Goal: Task Accomplishment & Management: Complete application form

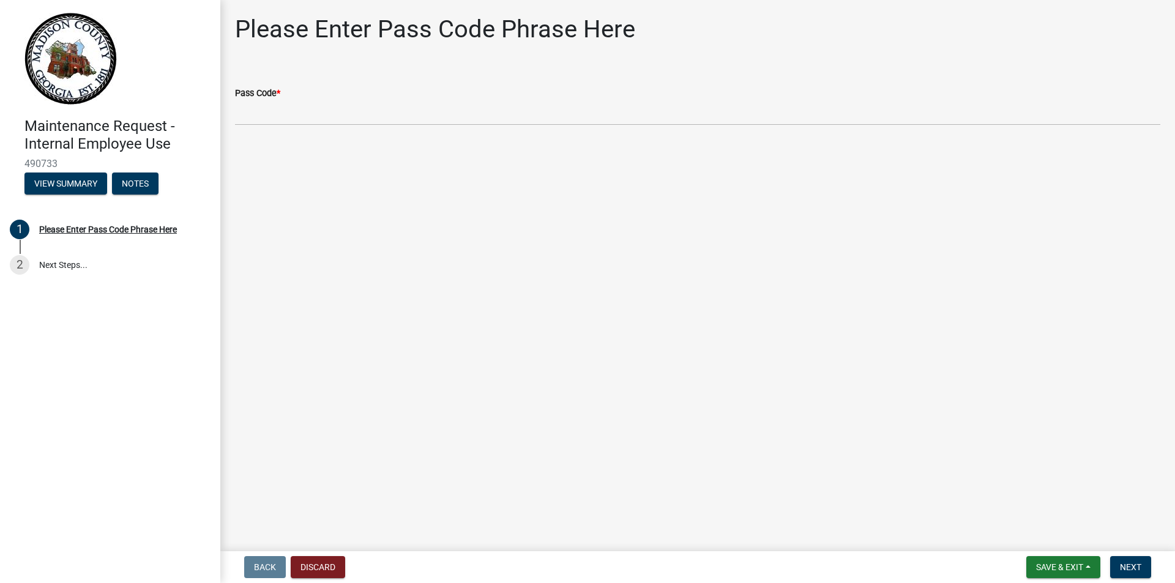
click at [279, 91] on label "Pass Code *" at bounding box center [257, 93] width 45 height 9
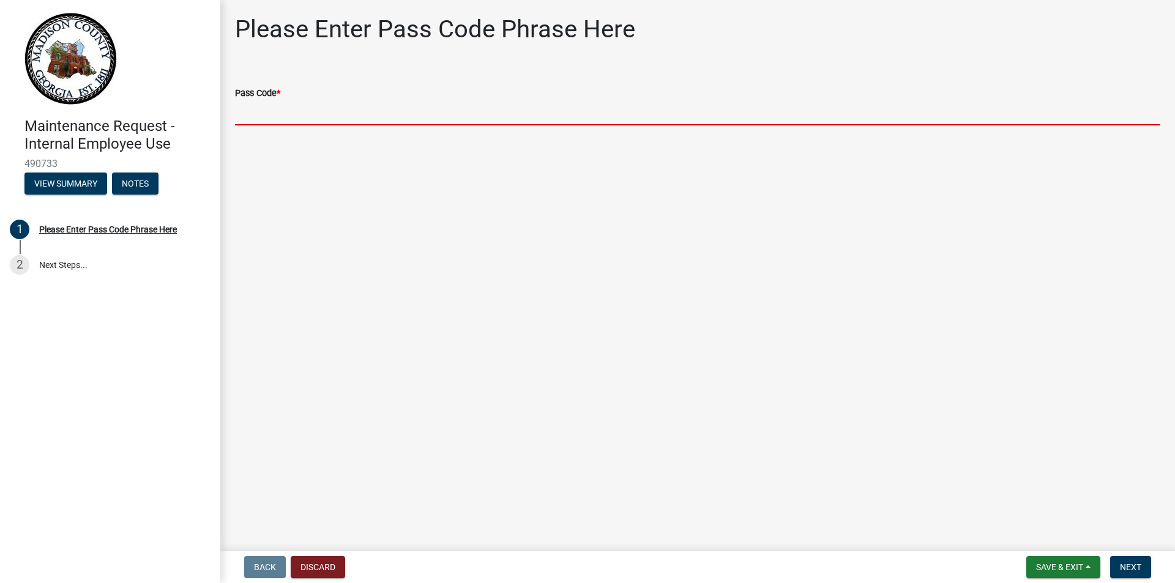
click at [279, 100] on input "Pass Code *" at bounding box center [698, 112] width 926 height 25
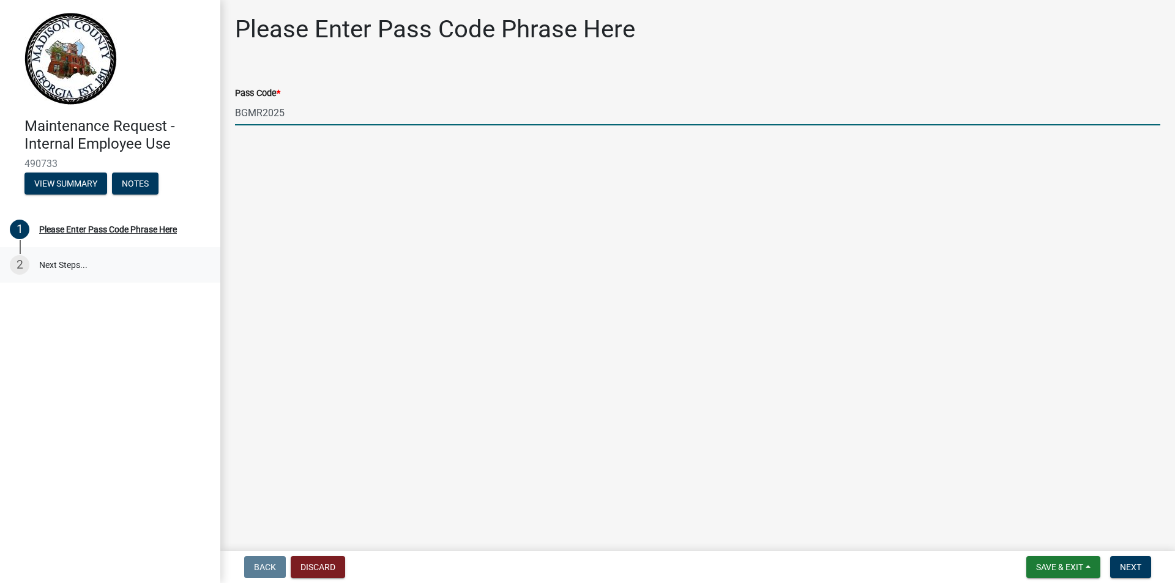
type input "BGMR2025"
click at [62, 261] on link "2 Next Steps..." at bounding box center [110, 265] width 220 height 36
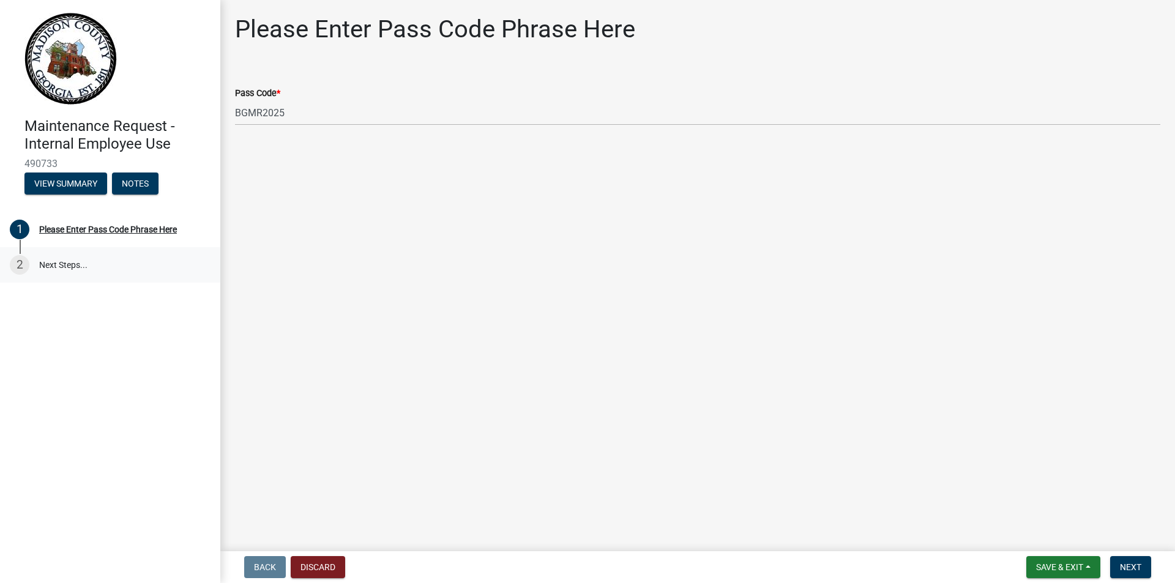
click at [59, 263] on link "2 Next Steps..." at bounding box center [110, 265] width 220 height 36
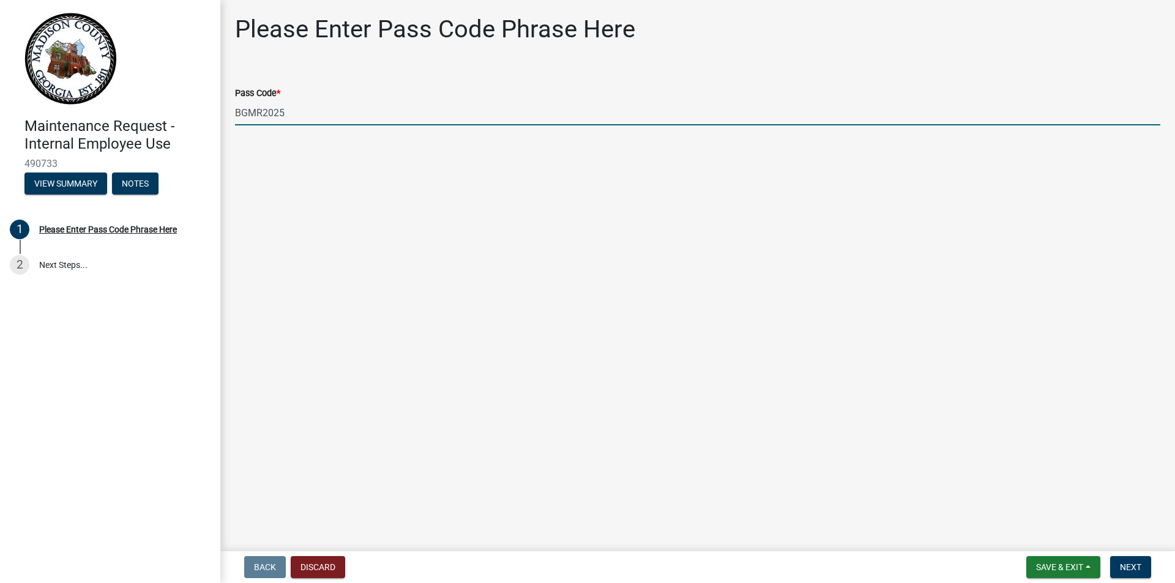
click at [304, 114] on input "BGMR2025" at bounding box center [698, 112] width 926 height 25
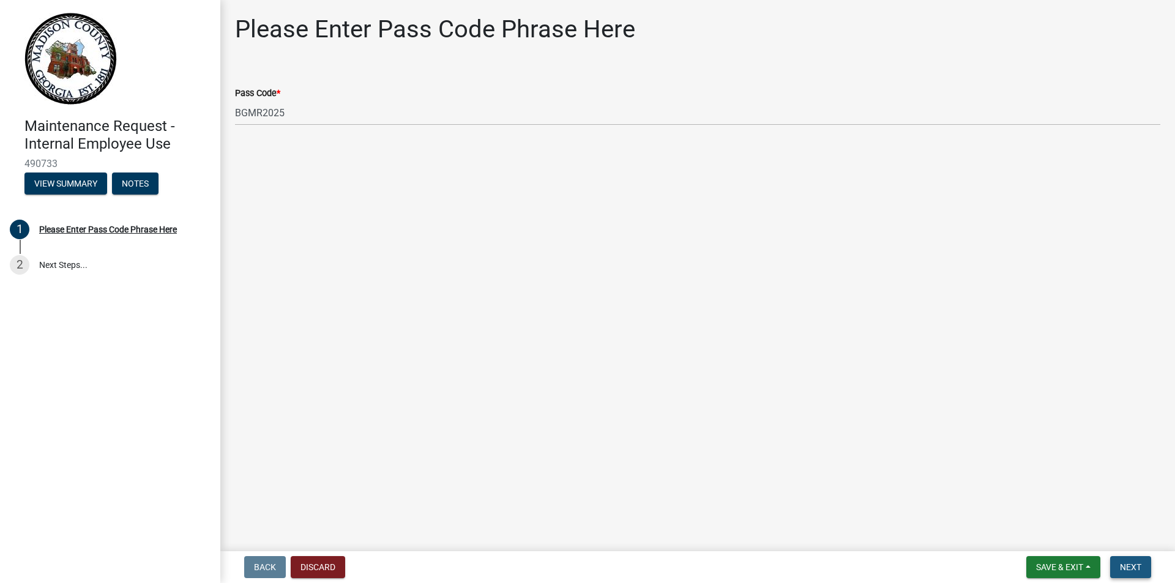
click at [1144, 566] on button "Next" at bounding box center [1131, 568] width 41 height 22
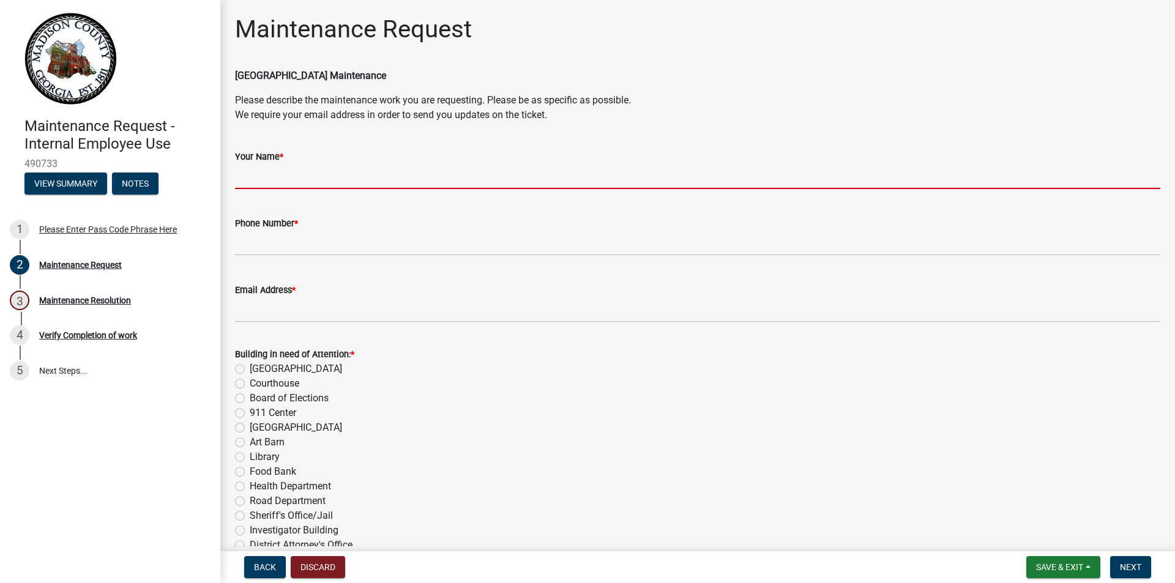
click at [348, 169] on input "Your Name *" at bounding box center [698, 176] width 926 height 25
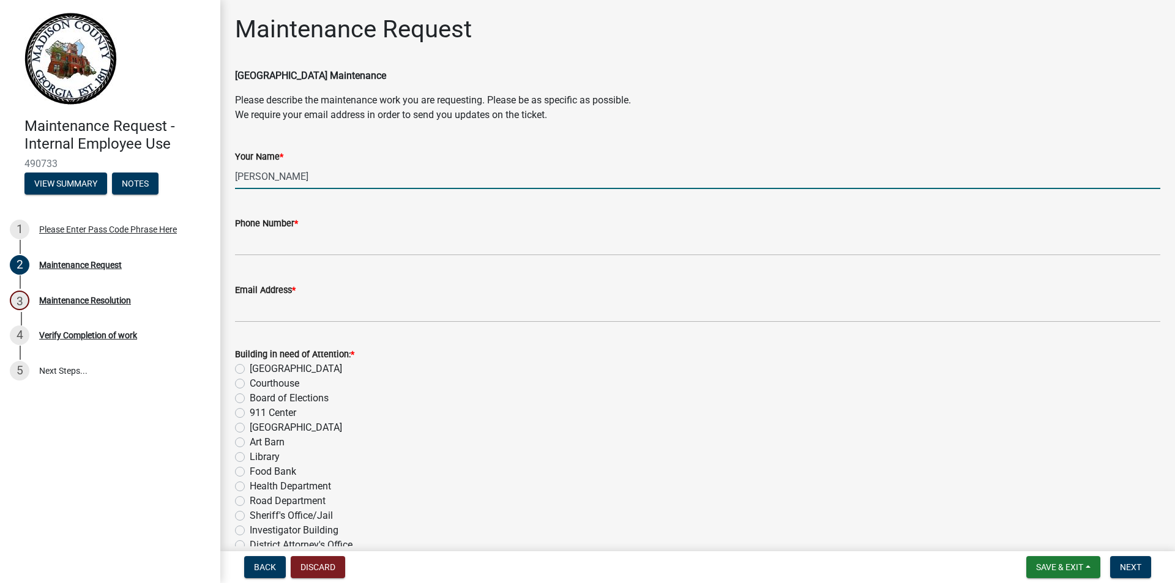
type input "[PERSON_NAME]"
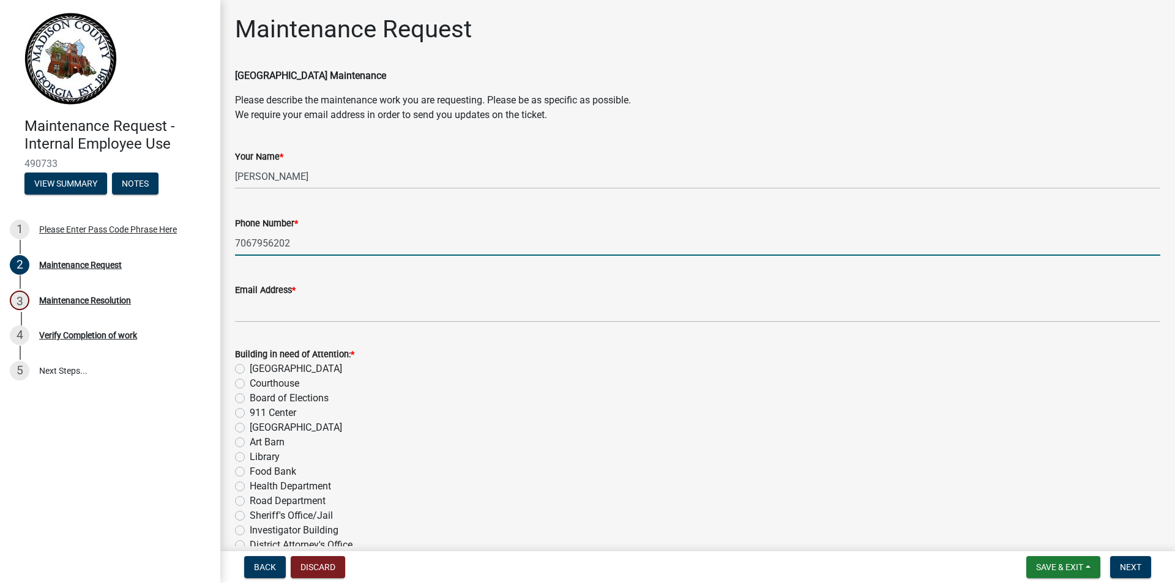
type input "7067956202"
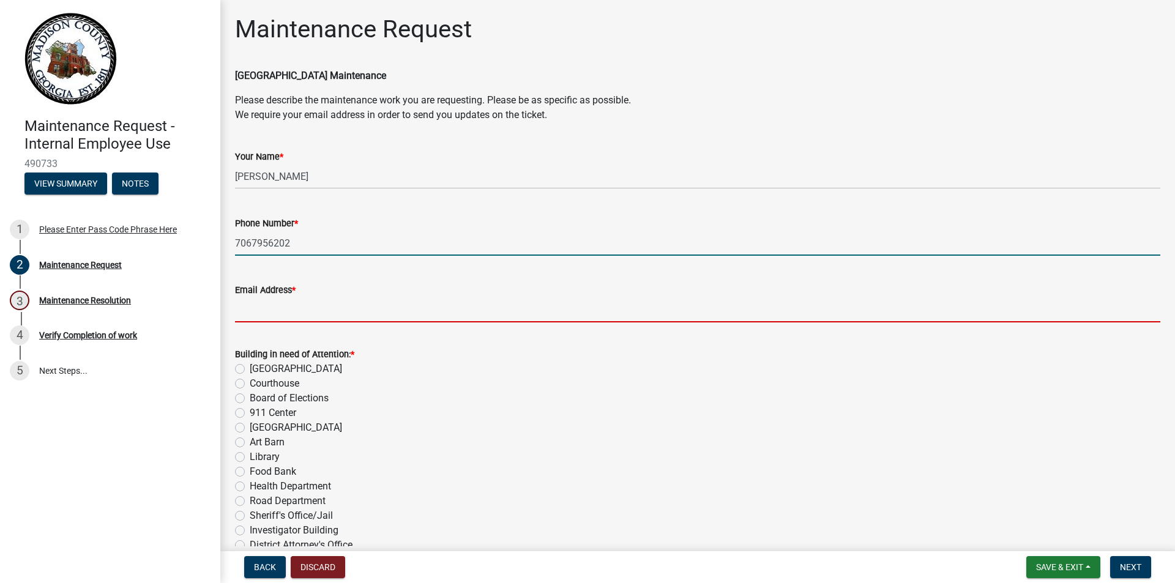
click at [327, 300] on input "Email Address *" at bounding box center [698, 310] width 926 height 25
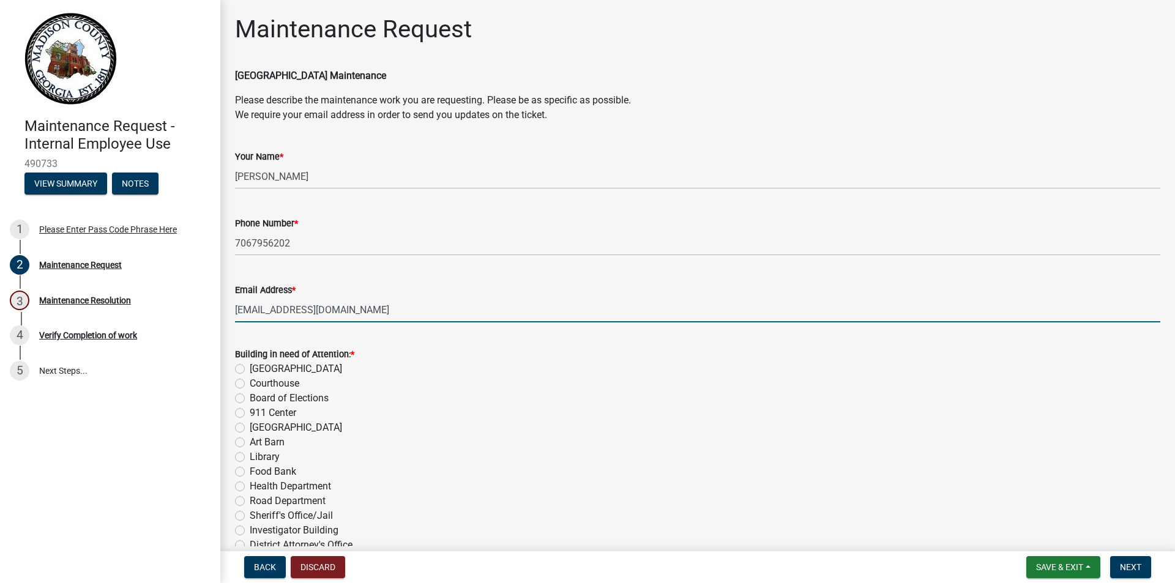
type input "[EMAIL_ADDRESS][DOMAIN_NAME]"
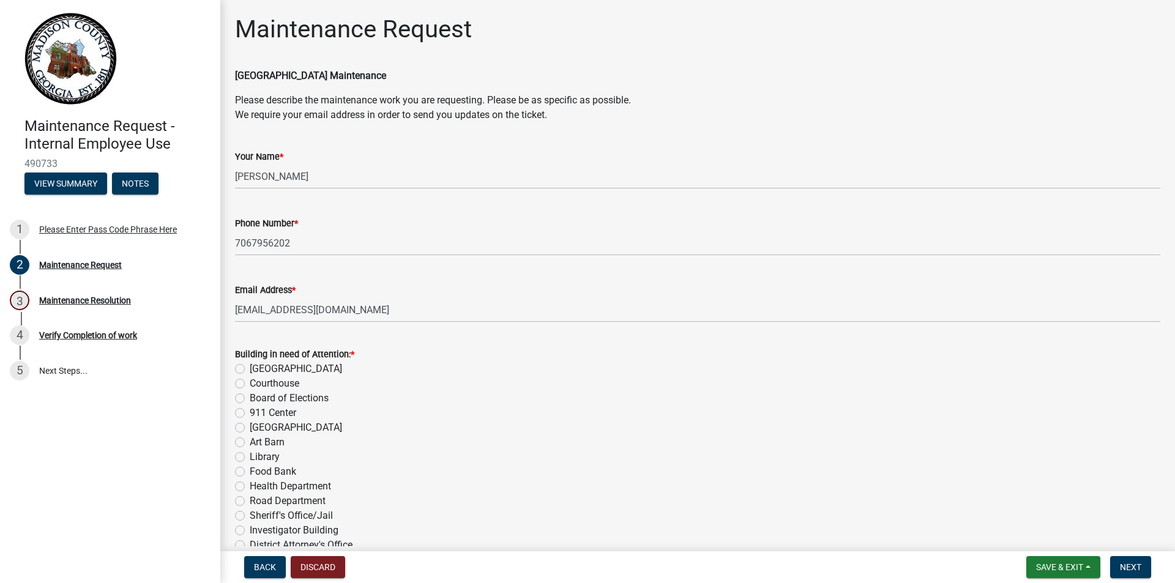
click at [250, 369] on label "[GEOGRAPHIC_DATA]" at bounding box center [296, 369] width 92 height 15
click at [250, 369] on input "[GEOGRAPHIC_DATA]" at bounding box center [254, 366] width 8 height 8
radio input "true"
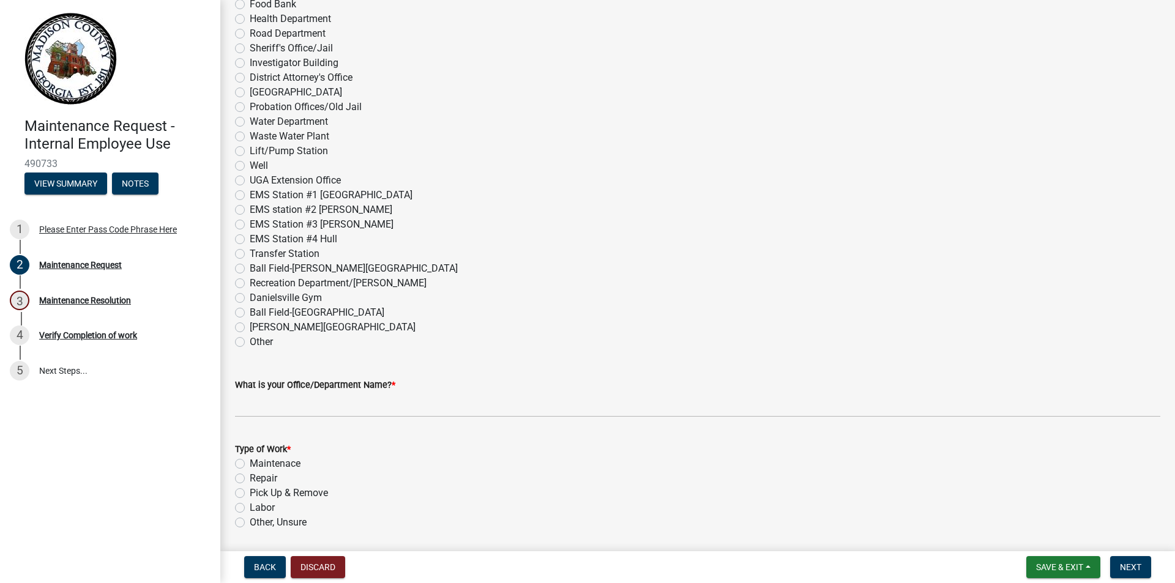
scroll to position [490, 0]
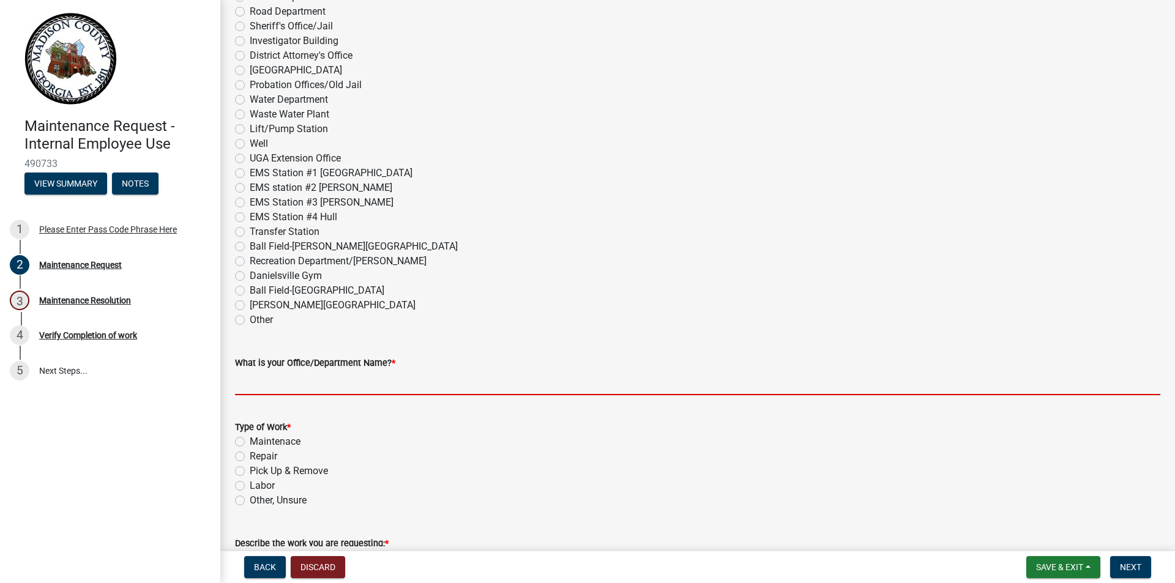
click at [276, 382] on input "What is your Office/Department Name? *" at bounding box center [698, 382] width 926 height 25
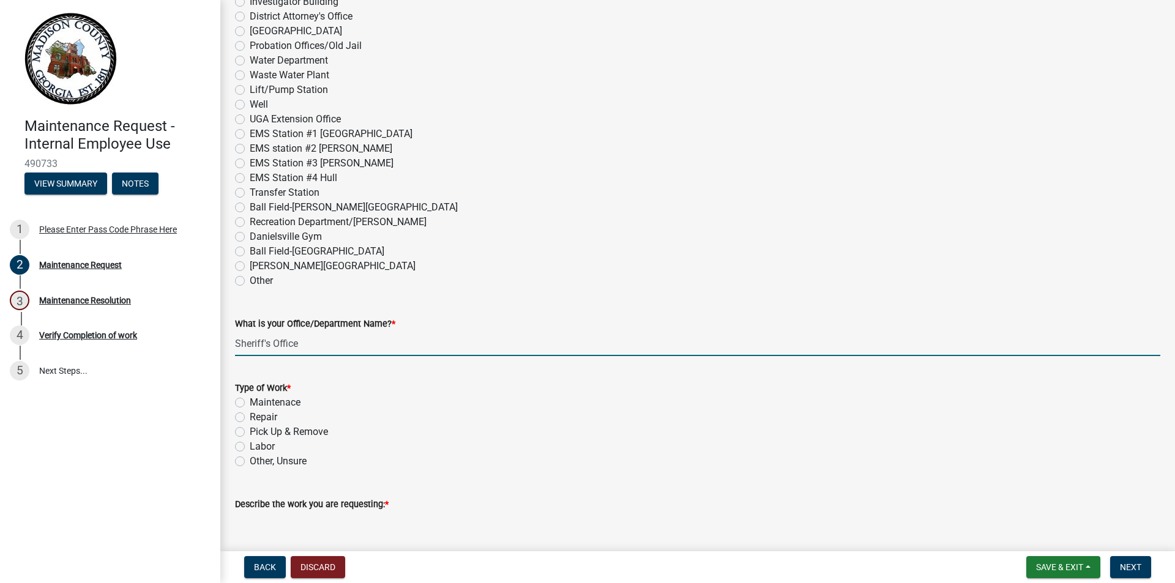
scroll to position [551, 0]
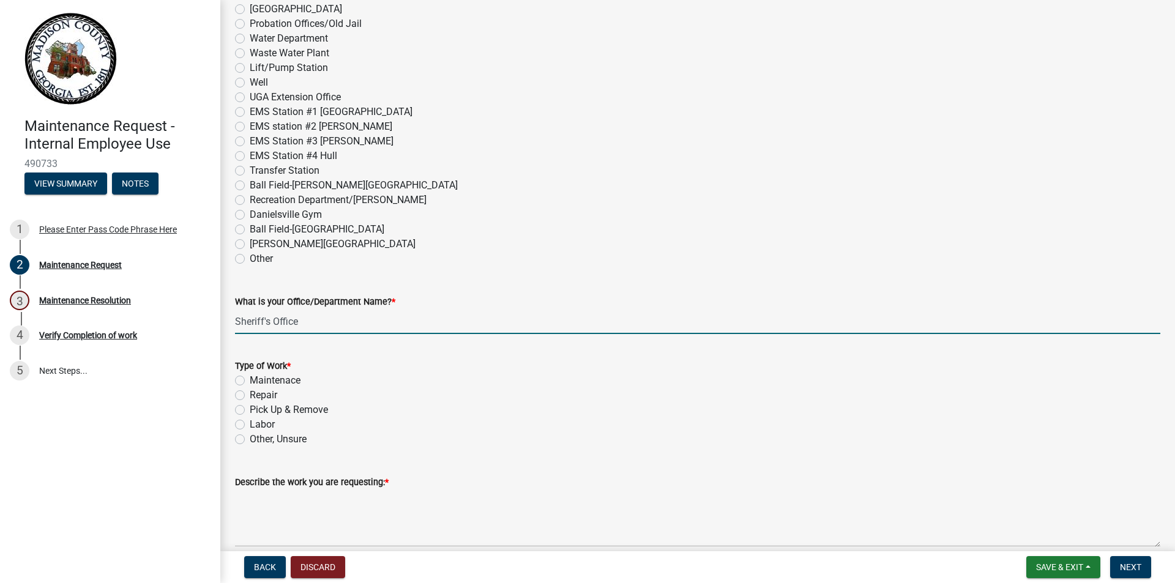
type input "Sheriff's Office"
click at [250, 381] on label "Maintenace" at bounding box center [275, 380] width 51 height 15
click at [250, 381] on input "Maintenace" at bounding box center [254, 377] width 8 height 8
radio input "true"
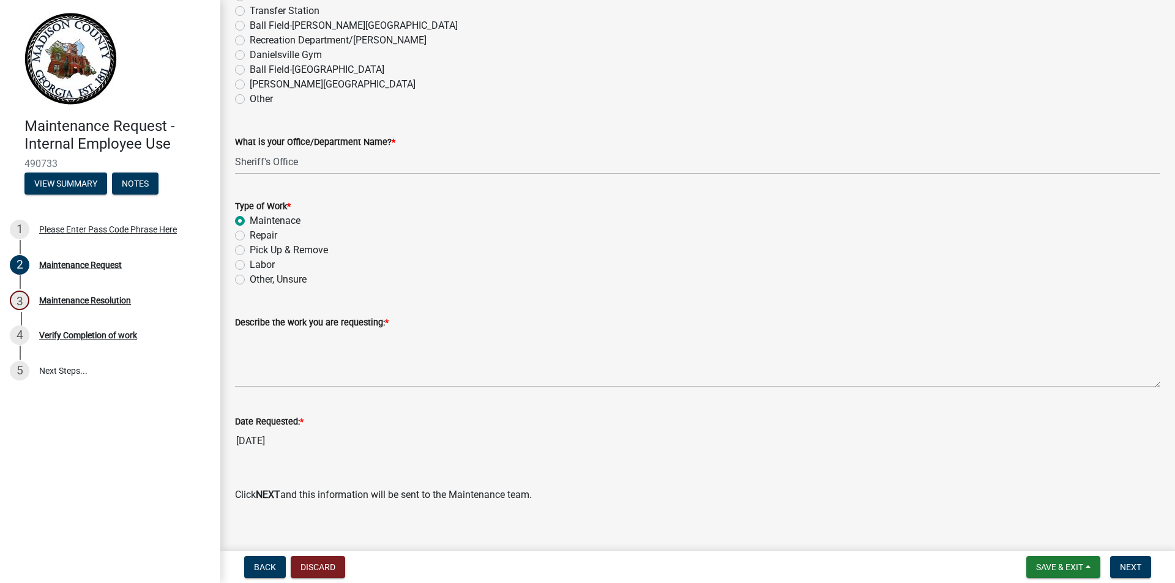
scroll to position [724, 0]
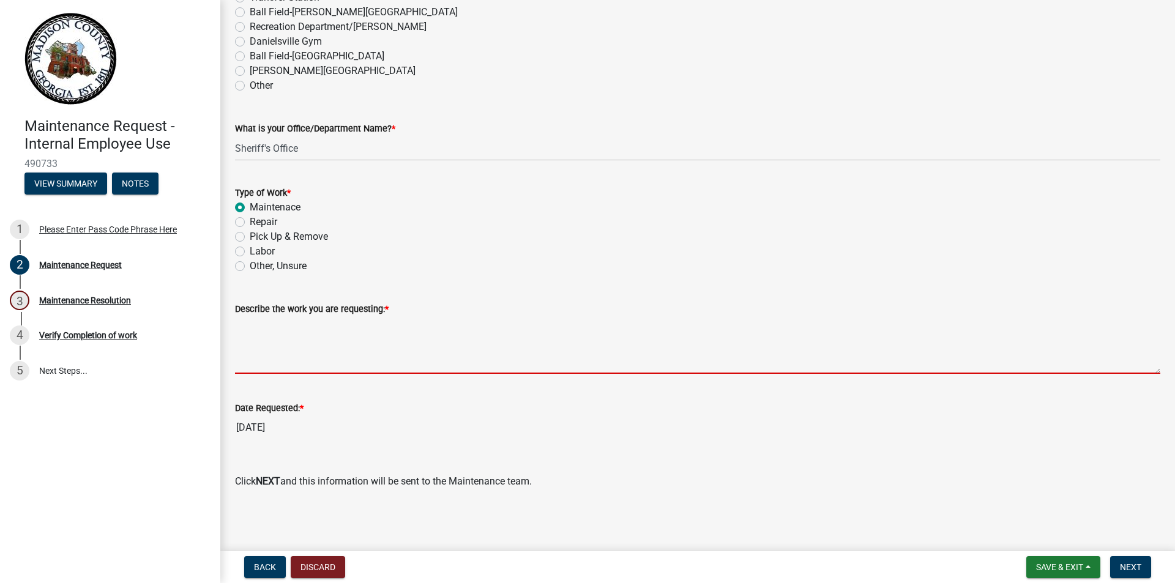
click at [257, 363] on textarea "Describe the work you are requesting: *" at bounding box center [698, 346] width 926 height 58
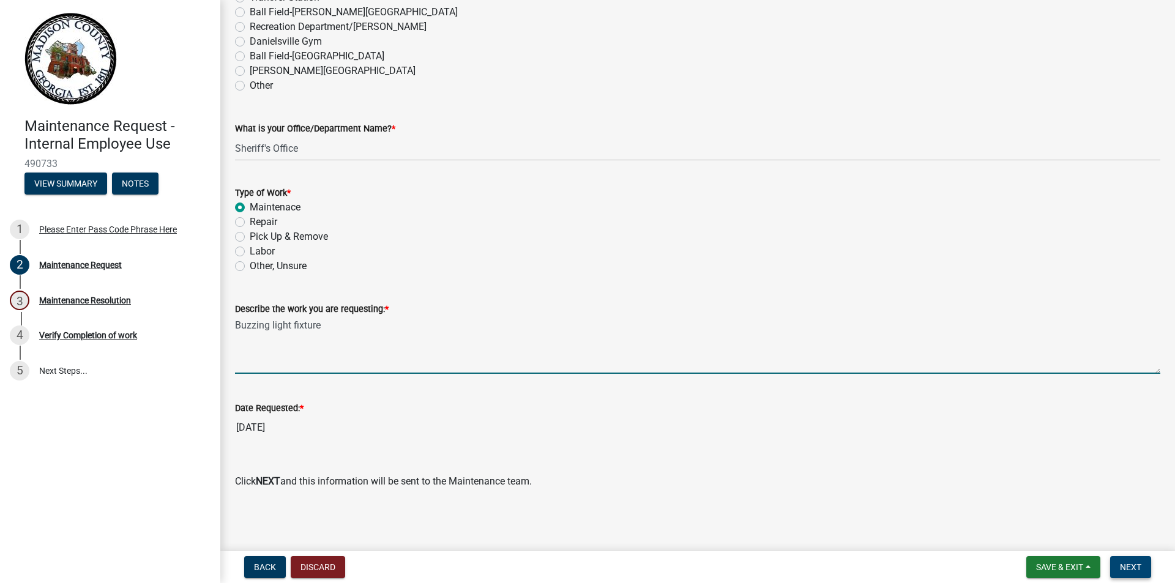
type textarea "Buzzing light fixture"
click at [1142, 569] on span "Next" at bounding box center [1130, 568] width 21 height 10
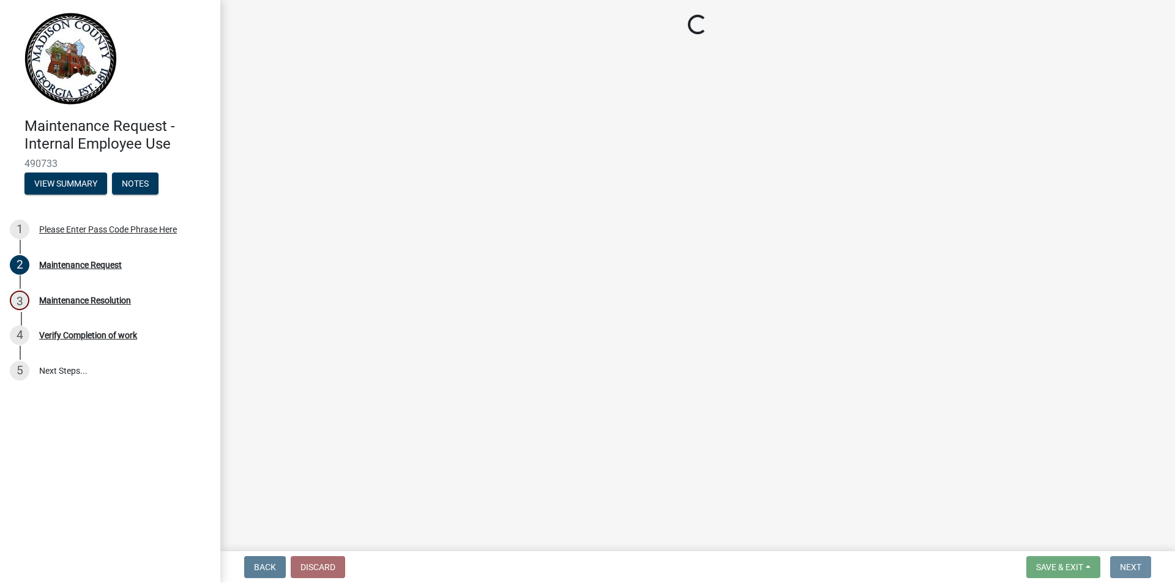
scroll to position [0, 0]
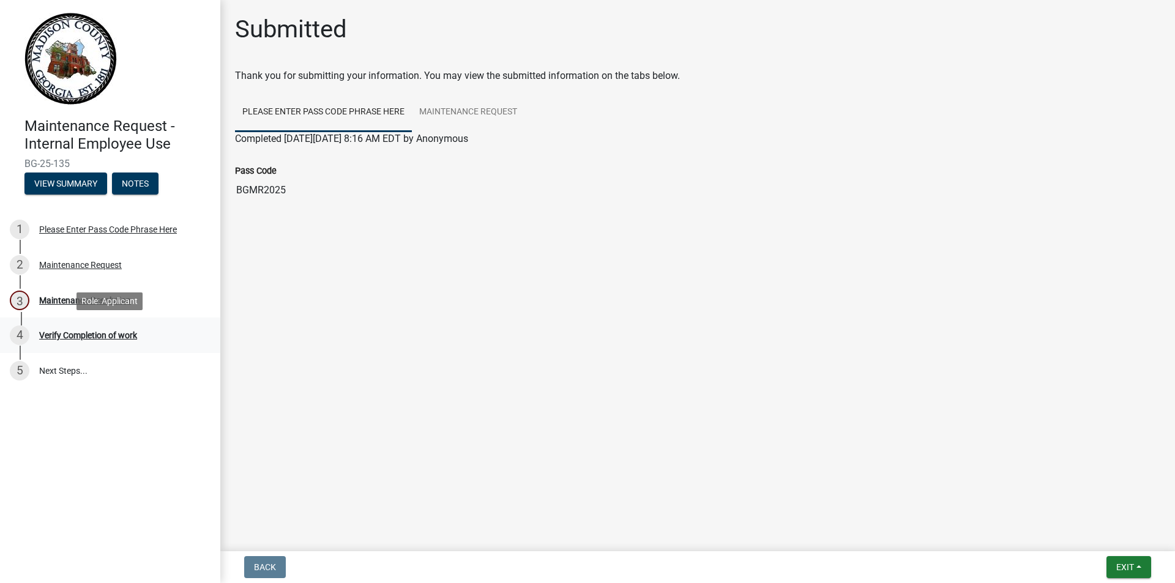
click at [90, 335] on div "Verify Completion of work" at bounding box center [88, 335] width 98 height 9
click at [69, 298] on div "Maintenance Resolution" at bounding box center [85, 300] width 92 height 9
click at [78, 332] on div "Verify Completion of work" at bounding box center [88, 335] width 98 height 9
click at [1123, 569] on span "Exit" at bounding box center [1126, 568] width 18 height 10
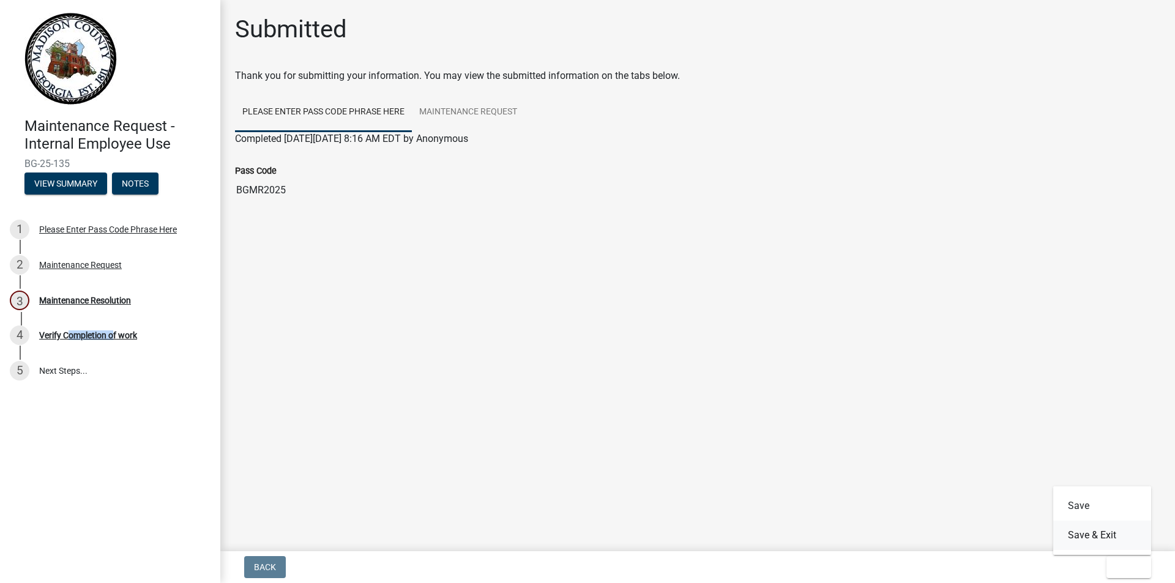
click at [1091, 532] on button "Save & Exit" at bounding box center [1103, 535] width 98 height 29
